Goal: Transaction & Acquisition: Purchase product/service

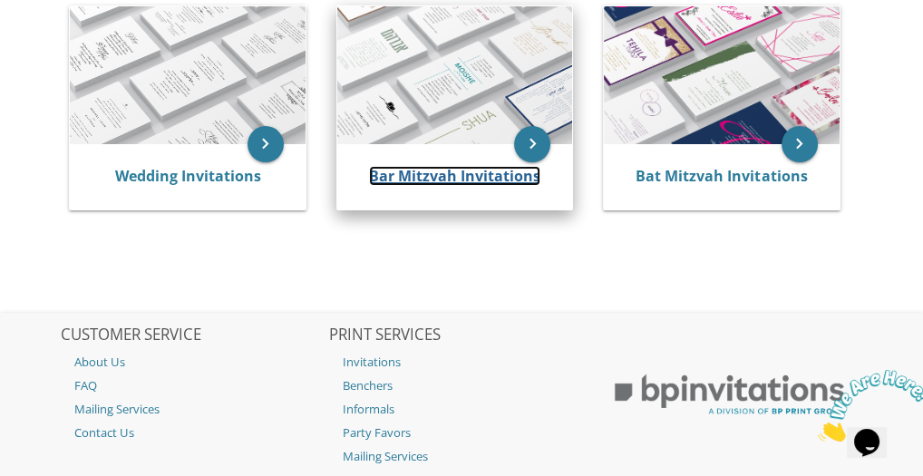
click at [428, 170] on link "Bar Mitzvah Invitations" at bounding box center [454, 176] width 171 height 20
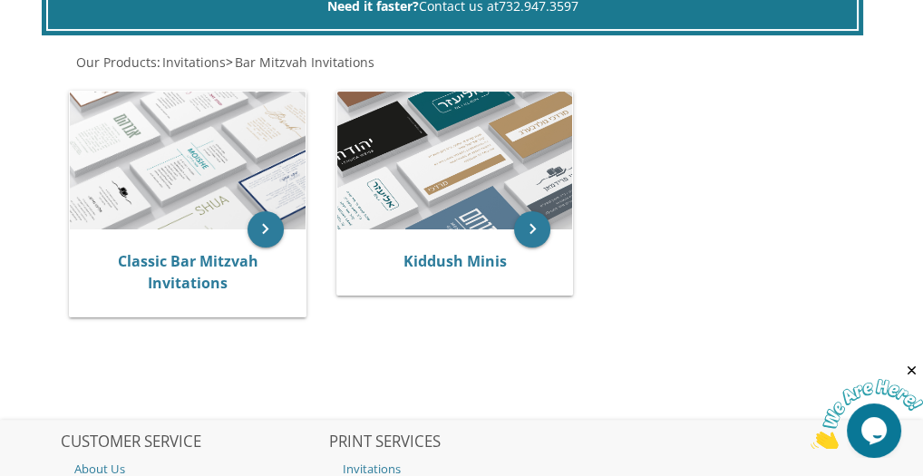
scroll to position [616, 0]
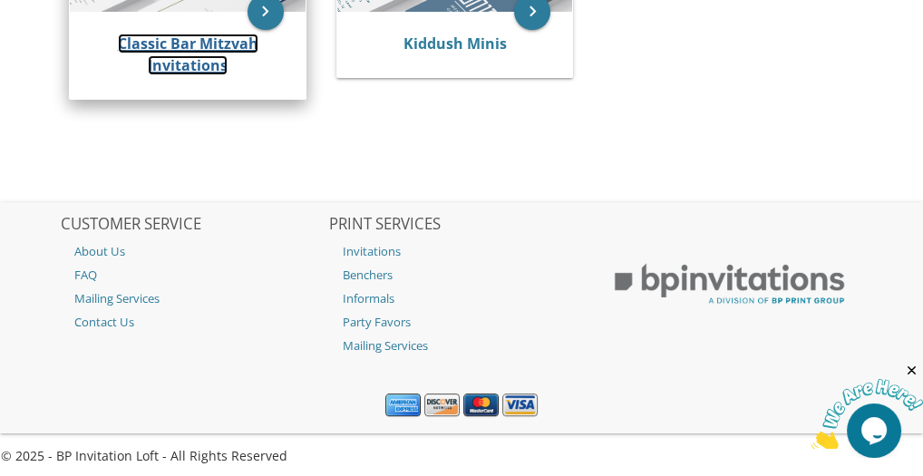
click at [223, 43] on link "Classic Bar Mitzvah Invitations" at bounding box center [188, 55] width 140 height 42
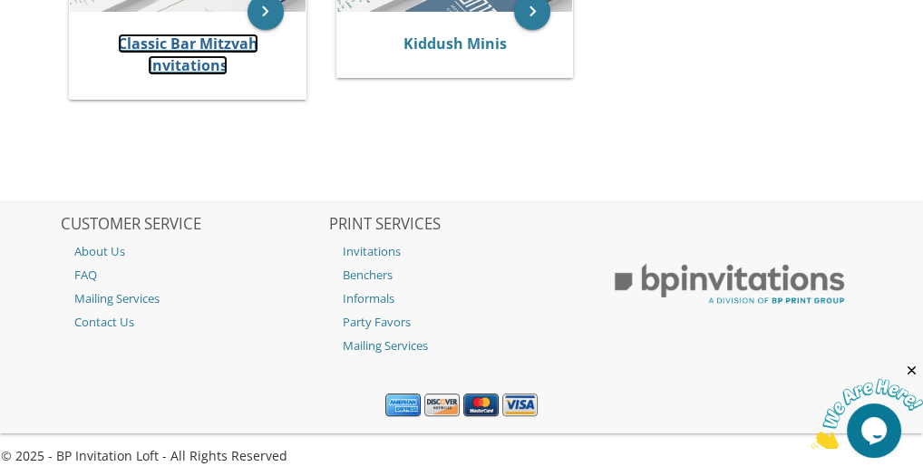
scroll to position [621, 0]
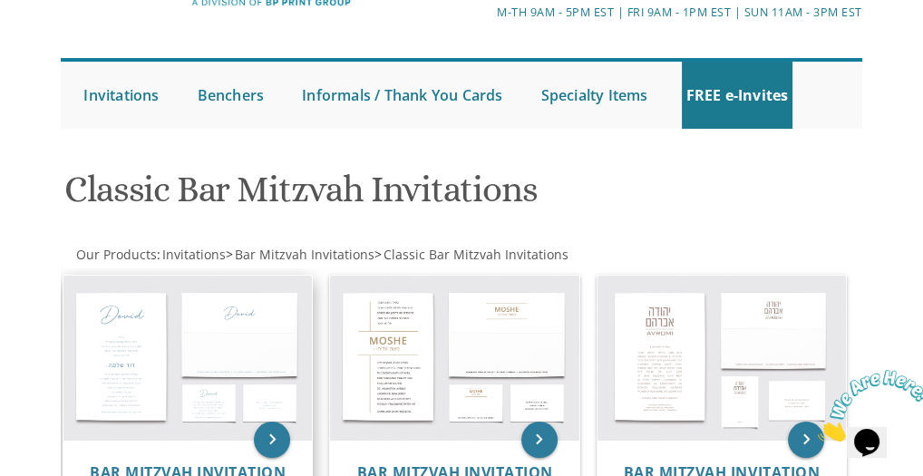
scroll to position [181, 0]
